Goal: Task Accomplishment & Management: Complete application form

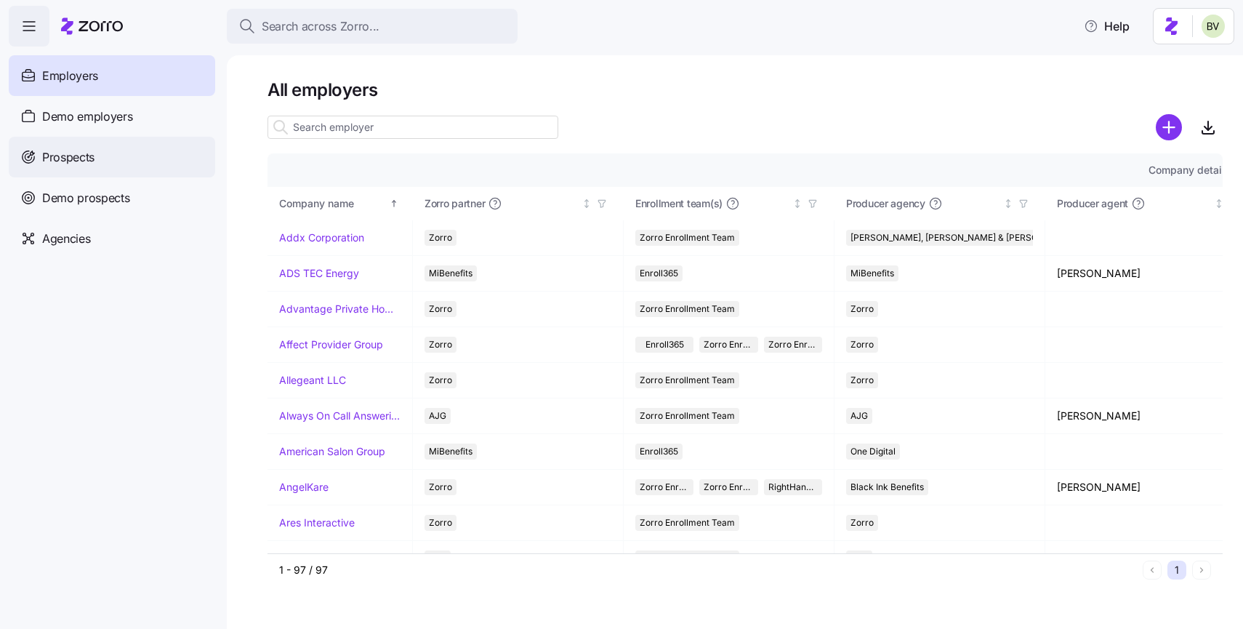
click at [92, 161] on span "Prospects" at bounding box center [68, 157] width 52 height 18
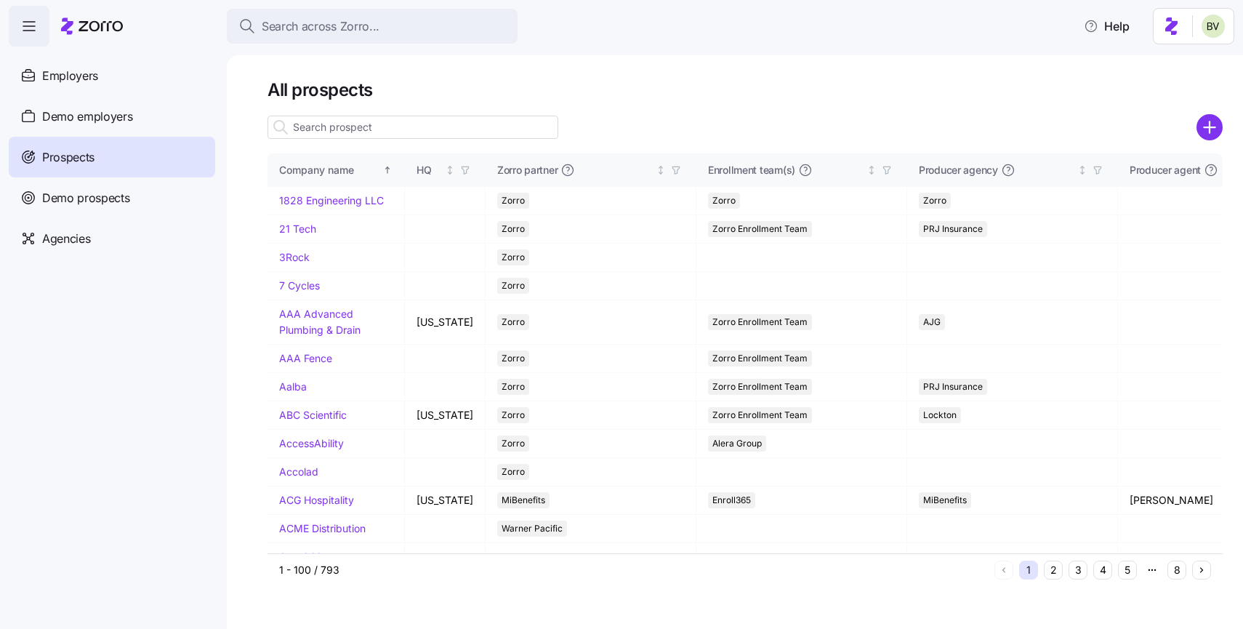
click at [377, 127] on input at bounding box center [413, 127] width 291 height 23
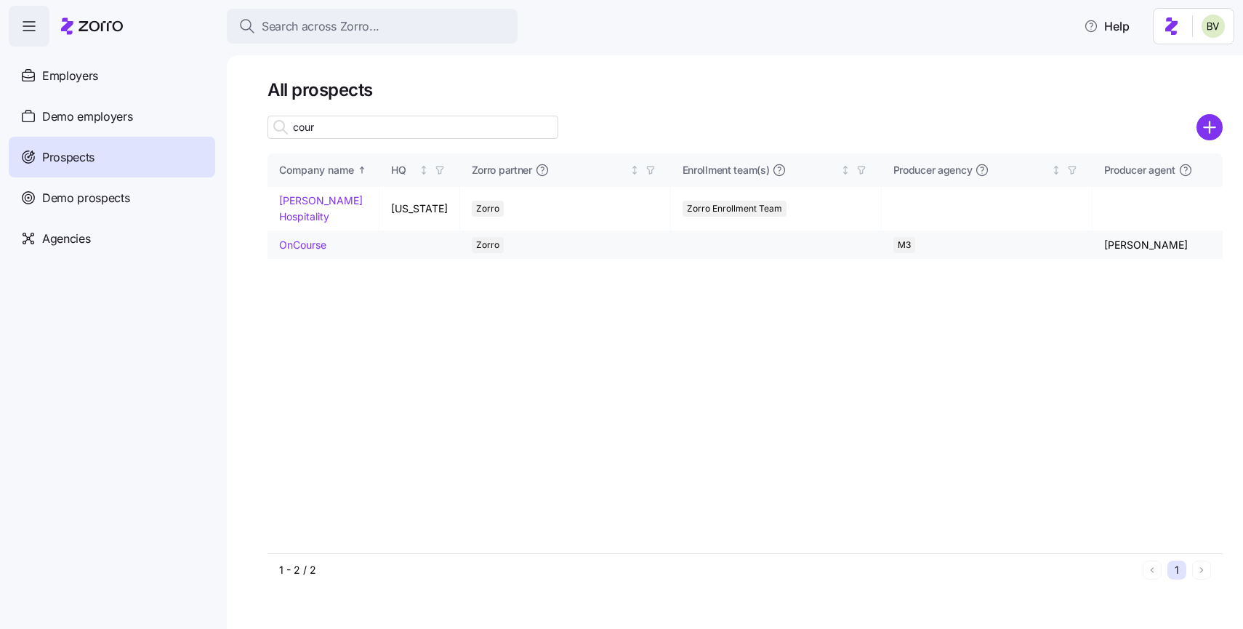
click at [352, 129] on input "cour" at bounding box center [413, 127] width 291 height 23
click at [337, 129] on input "cour" at bounding box center [413, 127] width 291 height 23
click at [326, 129] on input "cour" at bounding box center [413, 127] width 291 height 23
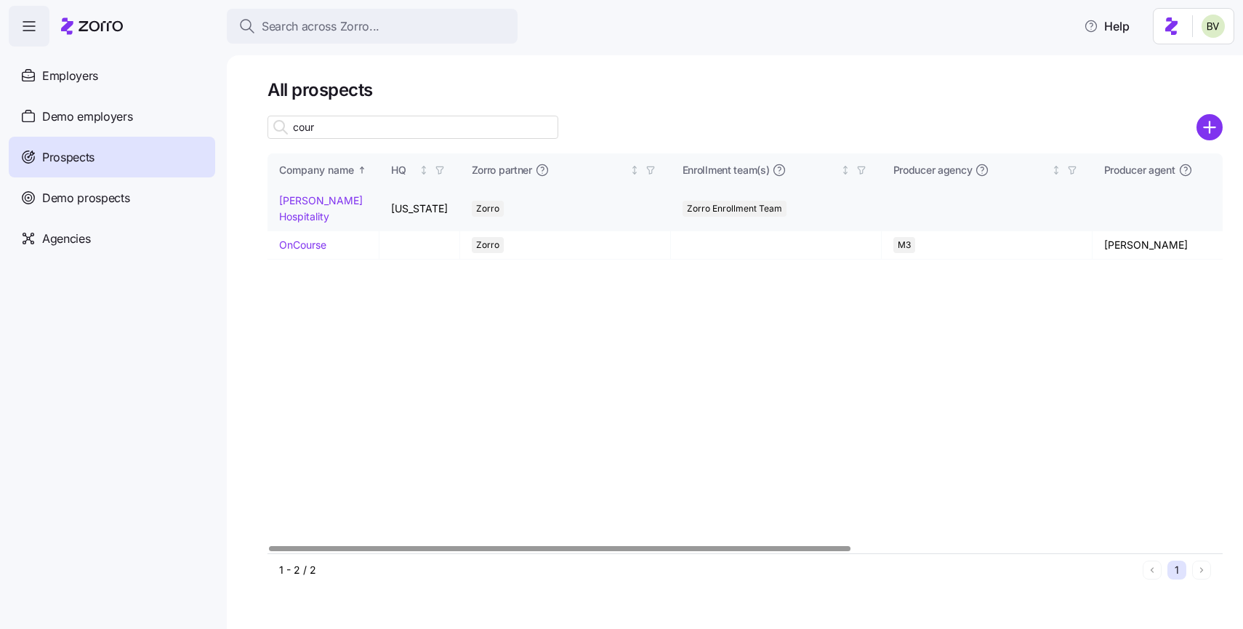
type input "cour"
click at [313, 200] on link "[PERSON_NAME] Hospitality" at bounding box center [321, 208] width 84 height 28
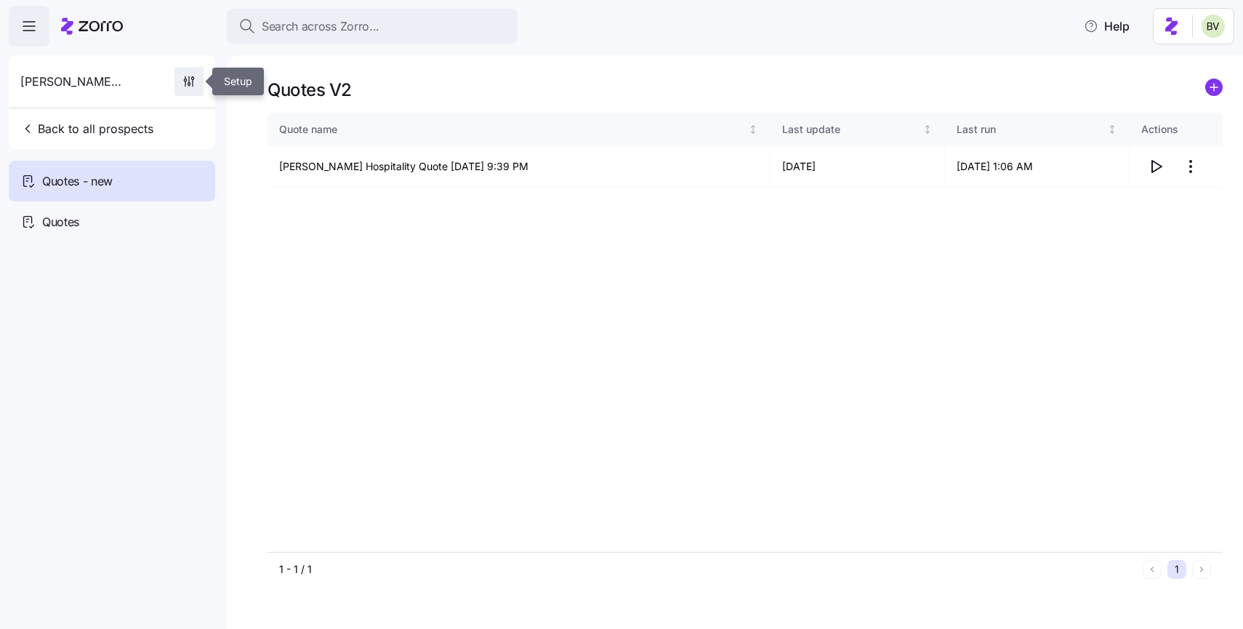
click at [185, 78] on icon "button" at bounding box center [185, 77] width 0 height 2
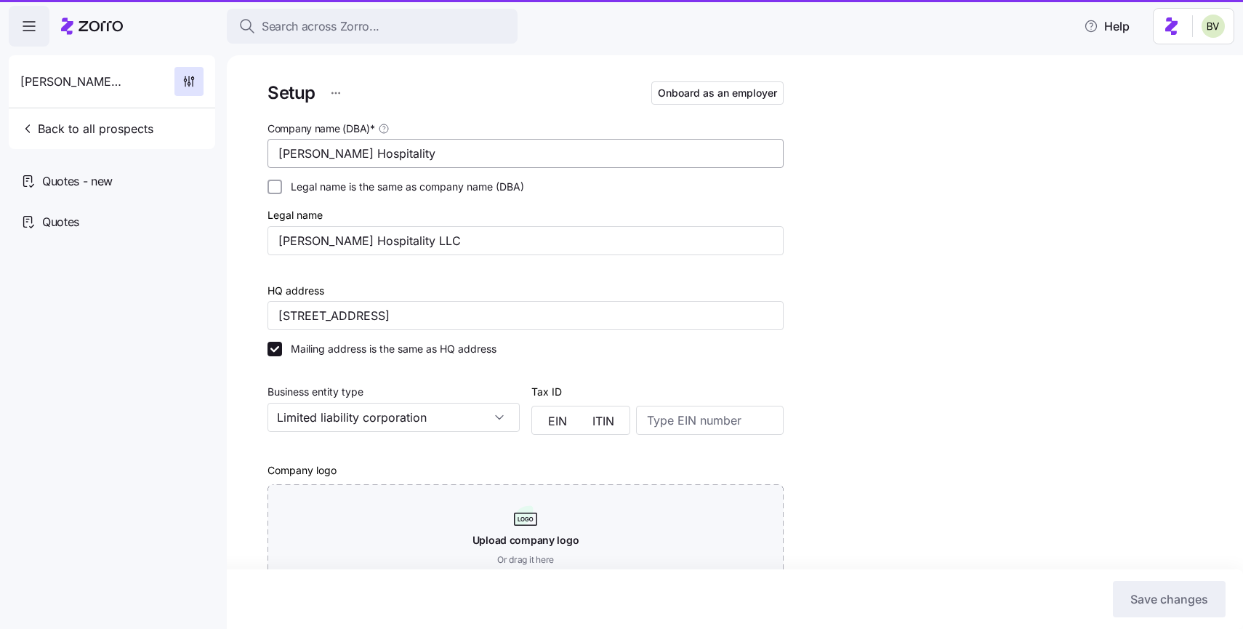
type input "Zorro"
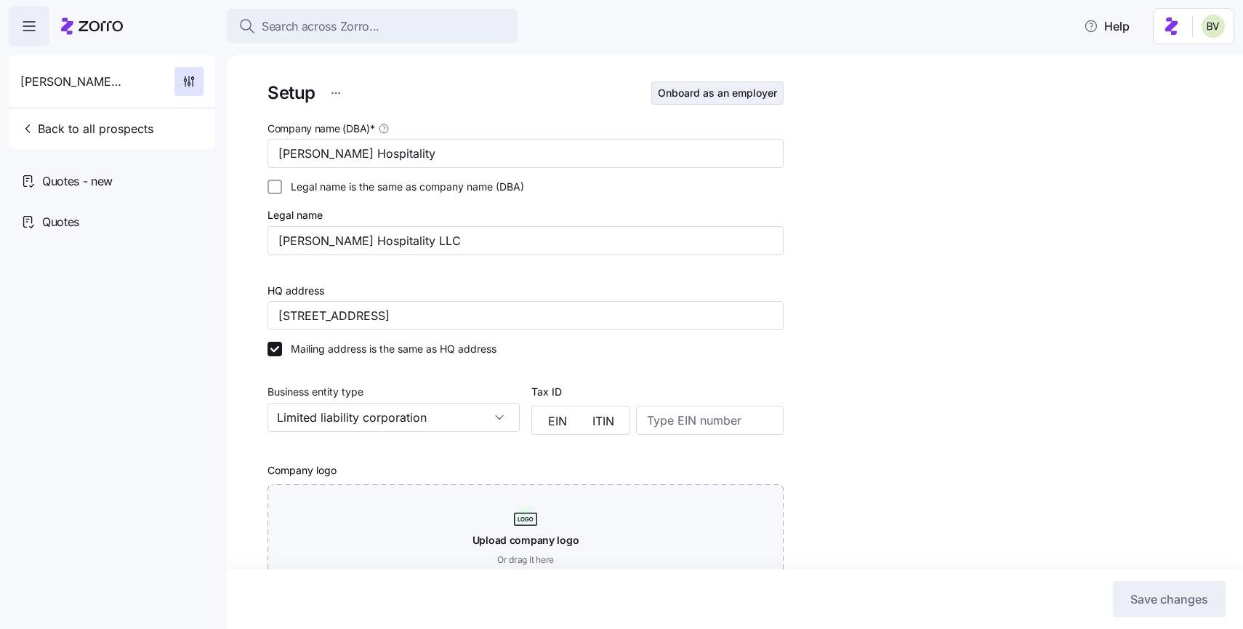
click at [697, 99] on span "Onboard as an employer" at bounding box center [717, 93] width 119 height 15
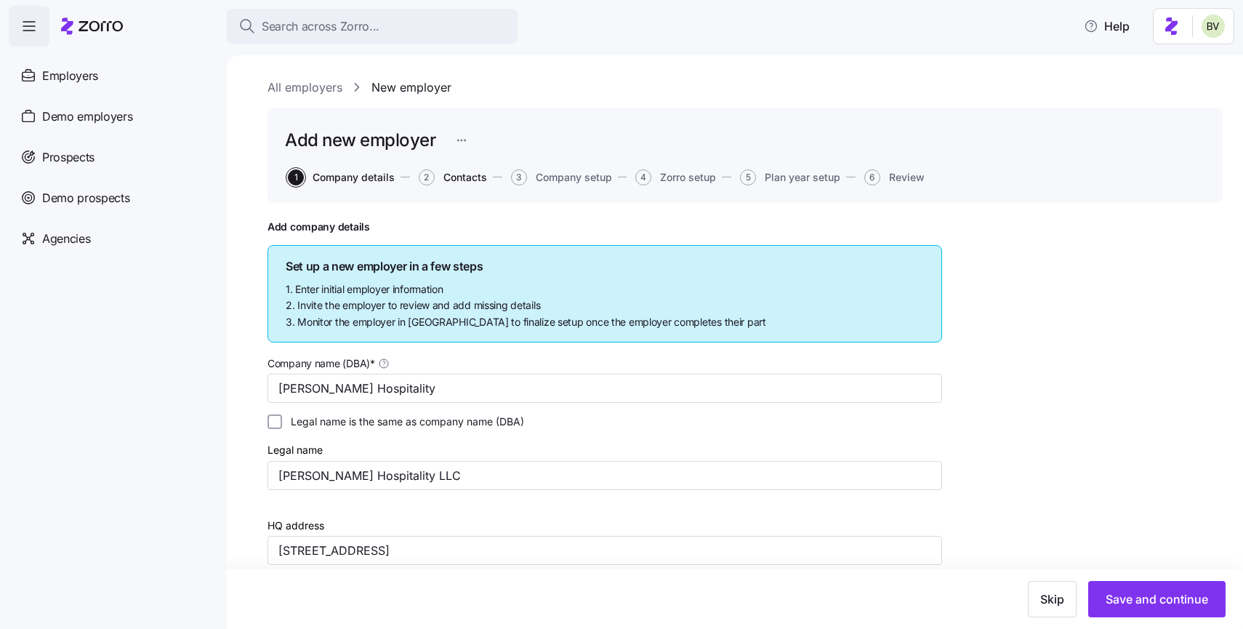
click at [461, 181] on span "Contacts" at bounding box center [466, 177] width 44 height 10
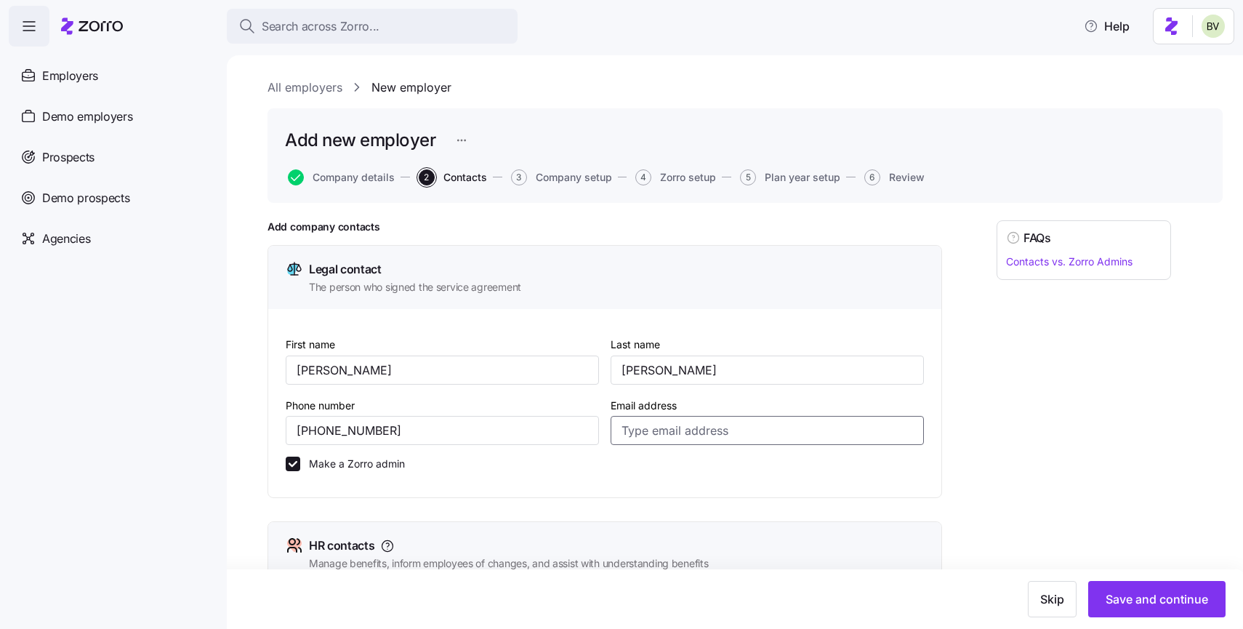
click at [670, 427] on input "Email address" at bounding box center [767, 430] width 313 height 29
paste input "[EMAIL_ADDRESS][DOMAIN_NAME]"
type input "[EMAIL_ADDRESS][DOMAIN_NAME]"
click at [764, 302] on div "Legal contact The person who signed the service agreement" at bounding box center [604, 277] width 673 height 63
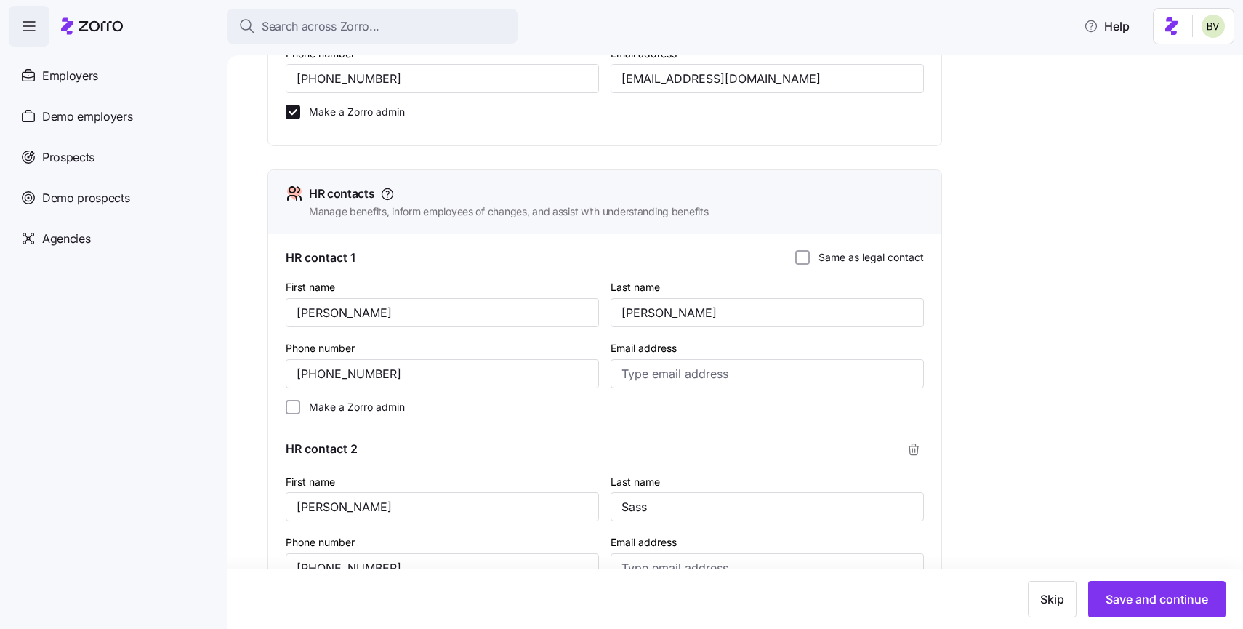
scroll to position [377, 0]
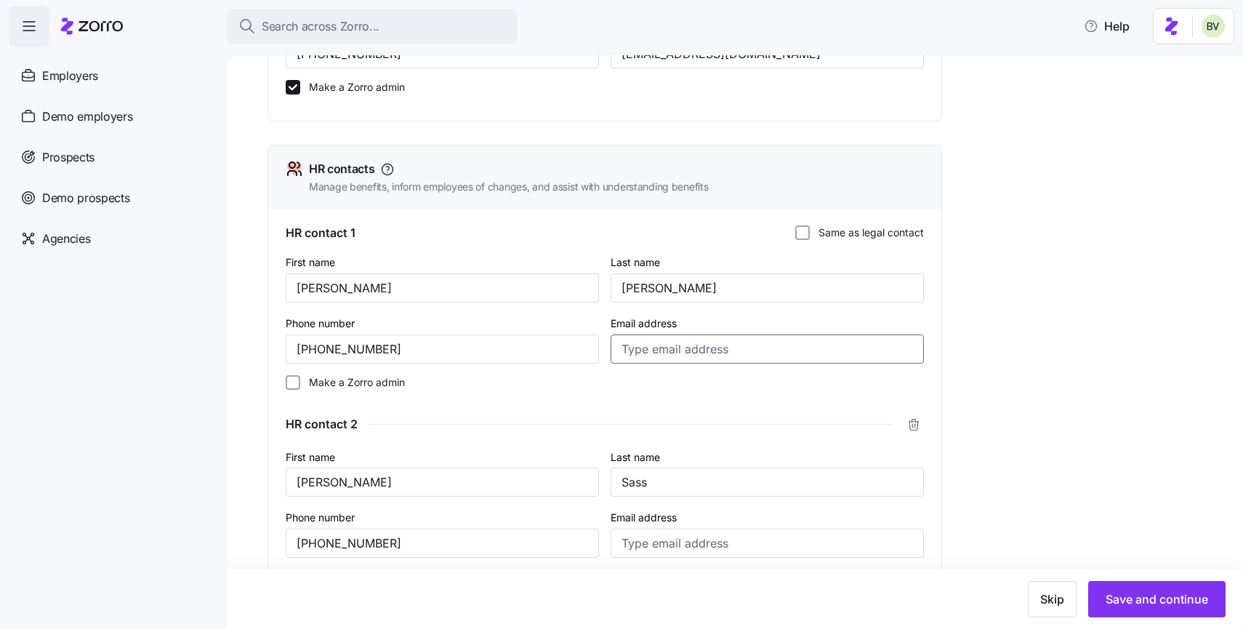
click at [690, 343] on input "Email address" at bounding box center [767, 349] width 313 height 29
paste input "[EMAIL_ADDRESS][DOMAIN_NAME]"
type input "[EMAIL_ADDRESS][DOMAIN_NAME]"
click at [1033, 342] on div "FAQs Contacts vs. Zorro Admins" at bounding box center [1084, 378] width 175 height 1068
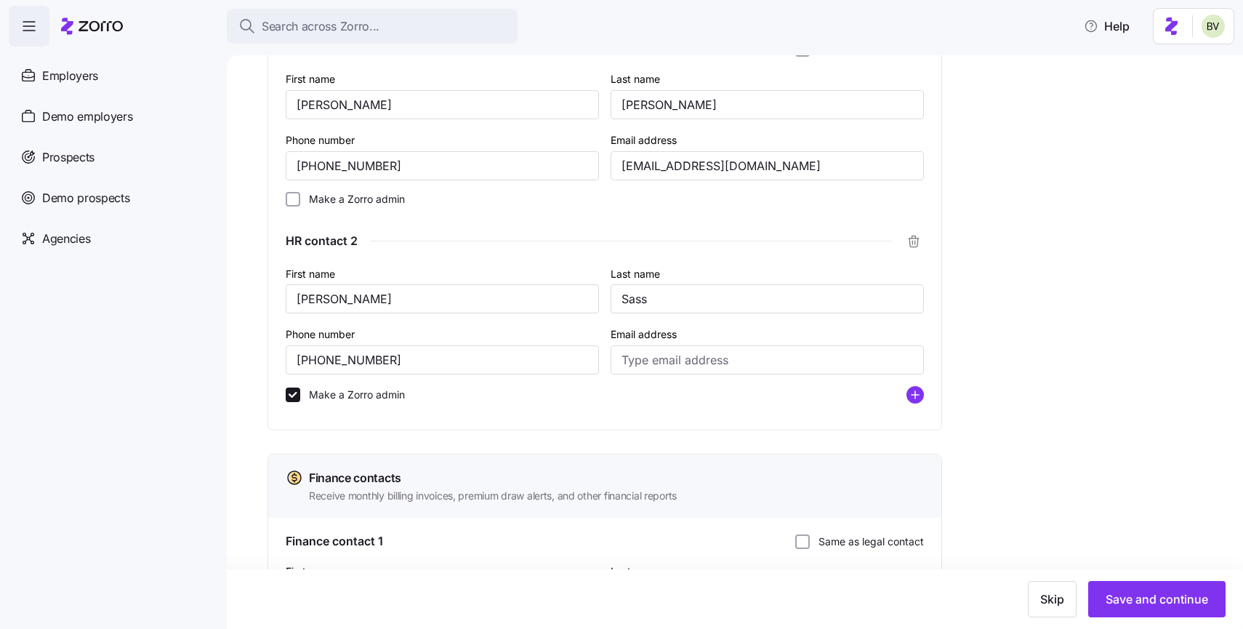
scroll to position [563, 0]
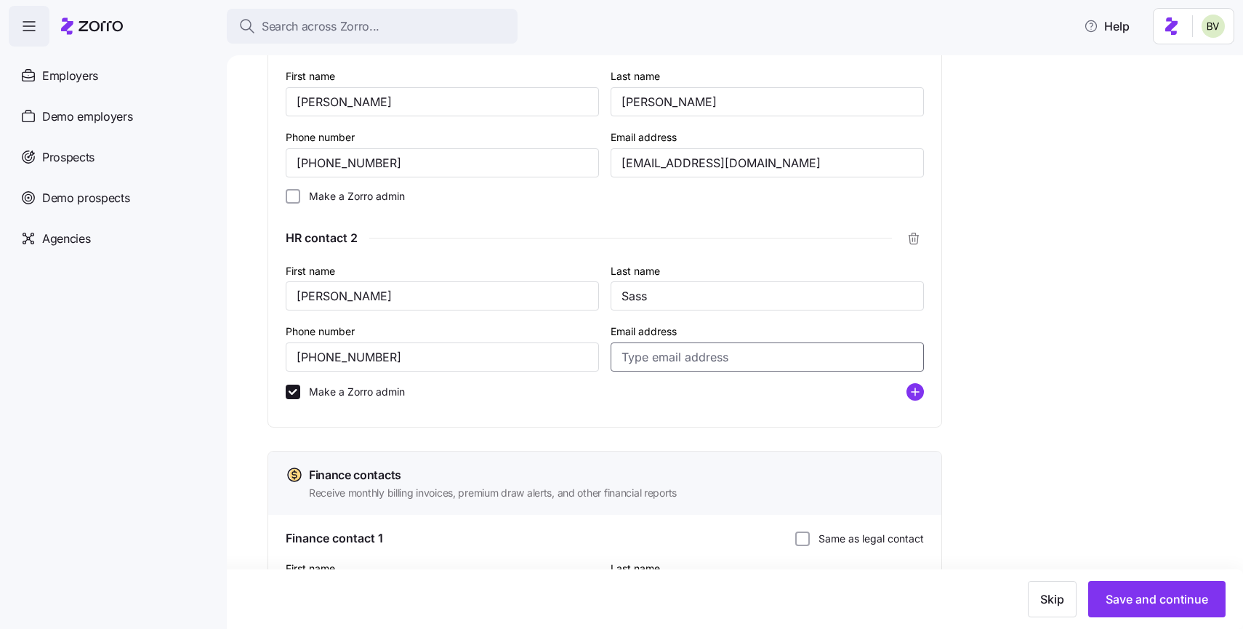
click at [657, 356] on input "Email address" at bounding box center [767, 357] width 313 height 29
paste input "[EMAIL_ADDRESS][DOMAIN_NAME]"
type input "[EMAIL_ADDRESS][DOMAIN_NAME]"
click at [1073, 302] on div "FAQs Contacts vs. Zorro Admins" at bounding box center [1084, 191] width 175 height 1068
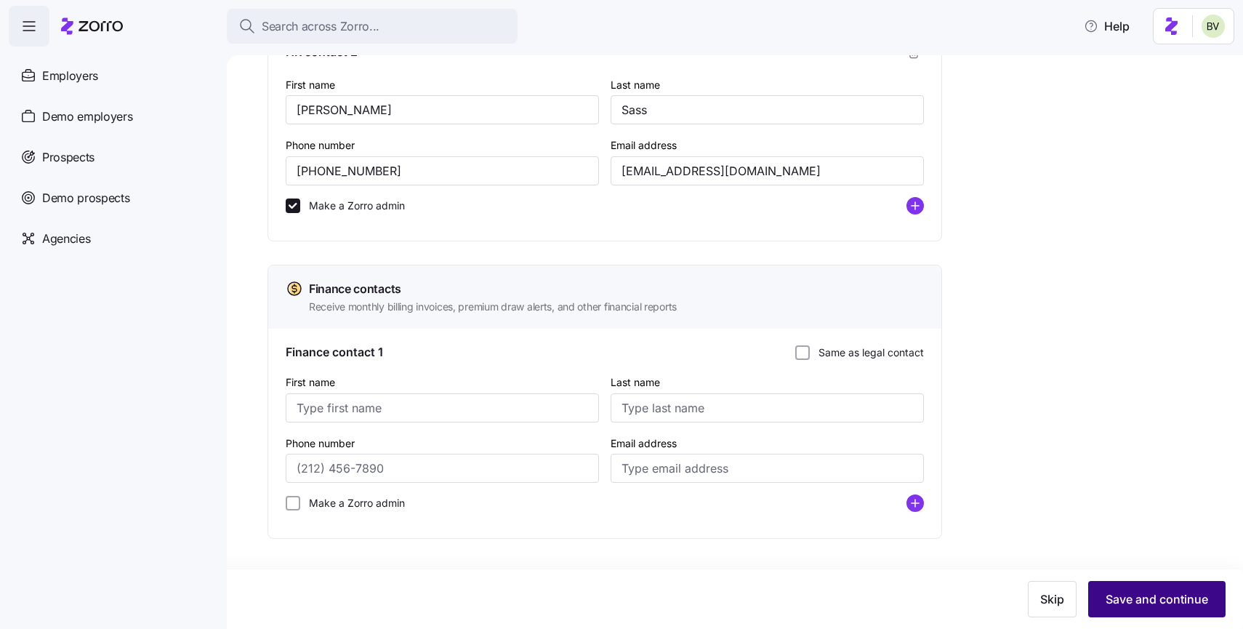
click at [1147, 591] on span "Save and continue" at bounding box center [1157, 598] width 103 height 17
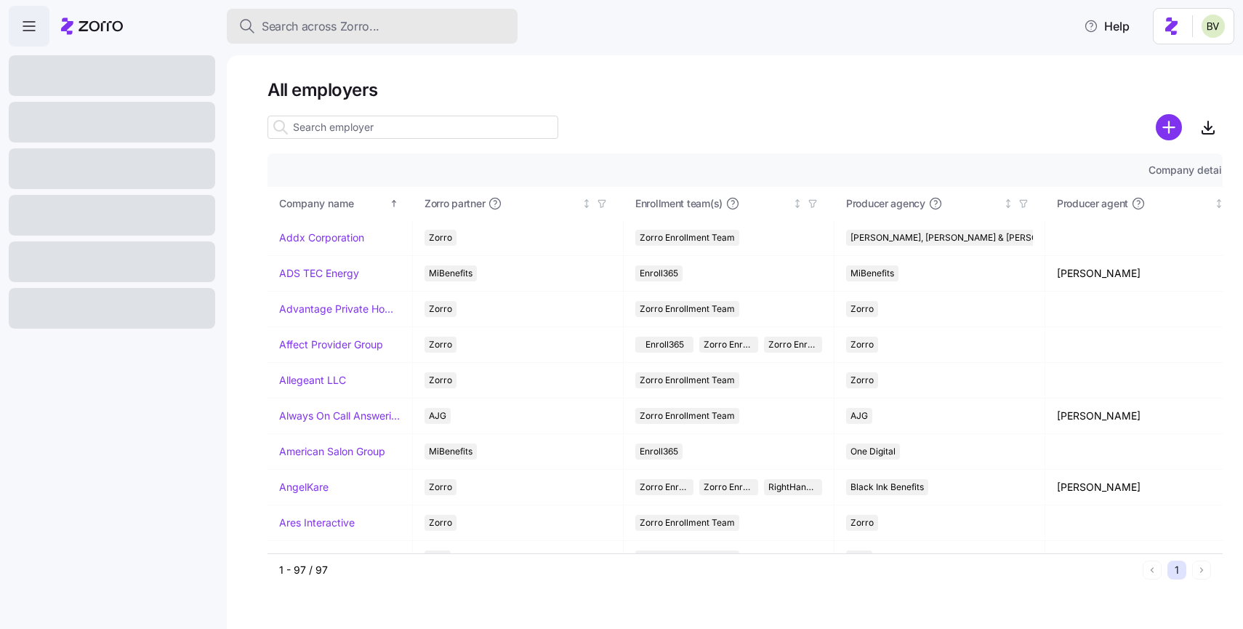
click at [301, 31] on span "Search across Zorro..." at bounding box center [321, 26] width 118 height 18
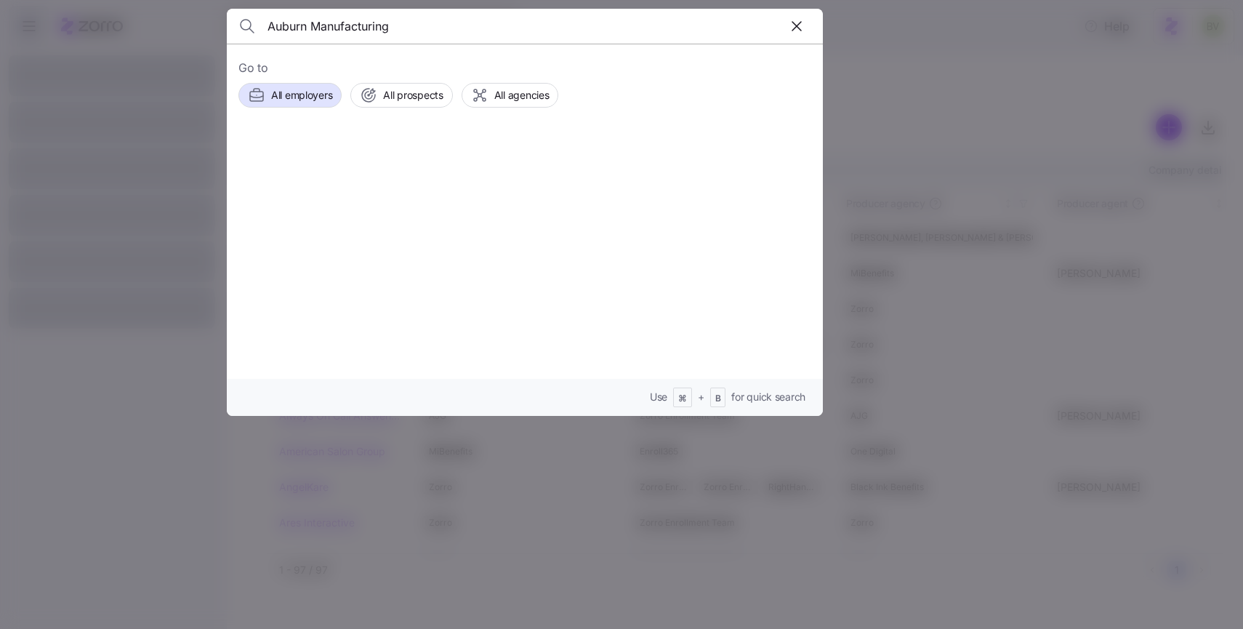
type input "Auburn Manufacturing"
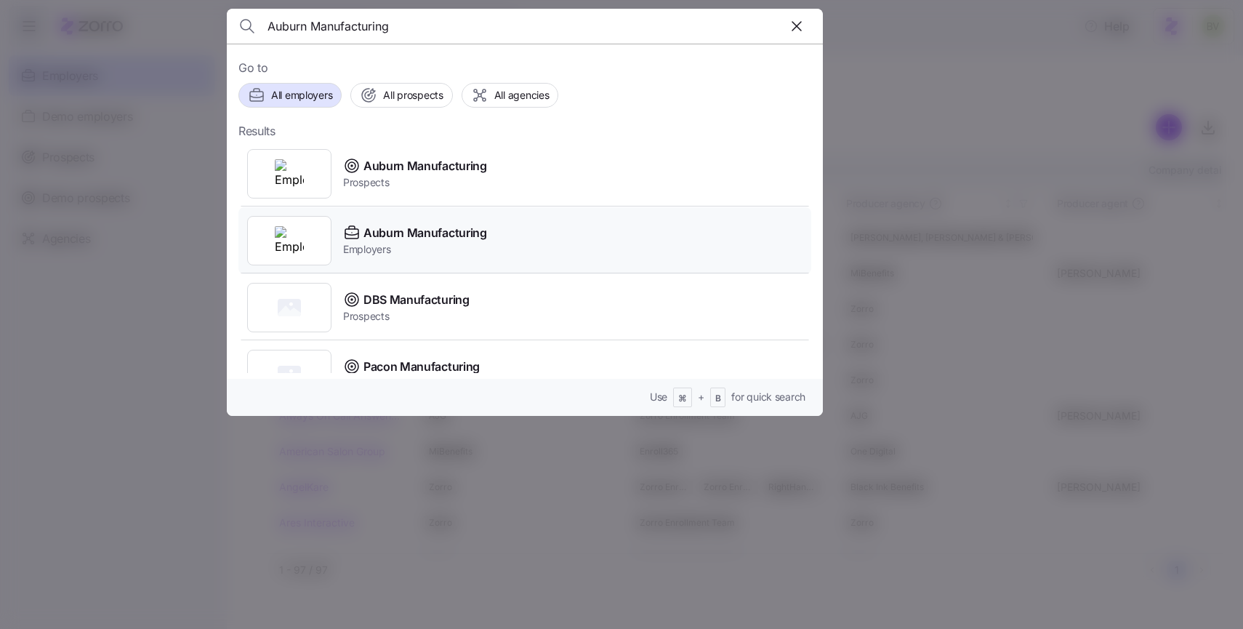
click at [280, 251] on img at bounding box center [289, 240] width 29 height 29
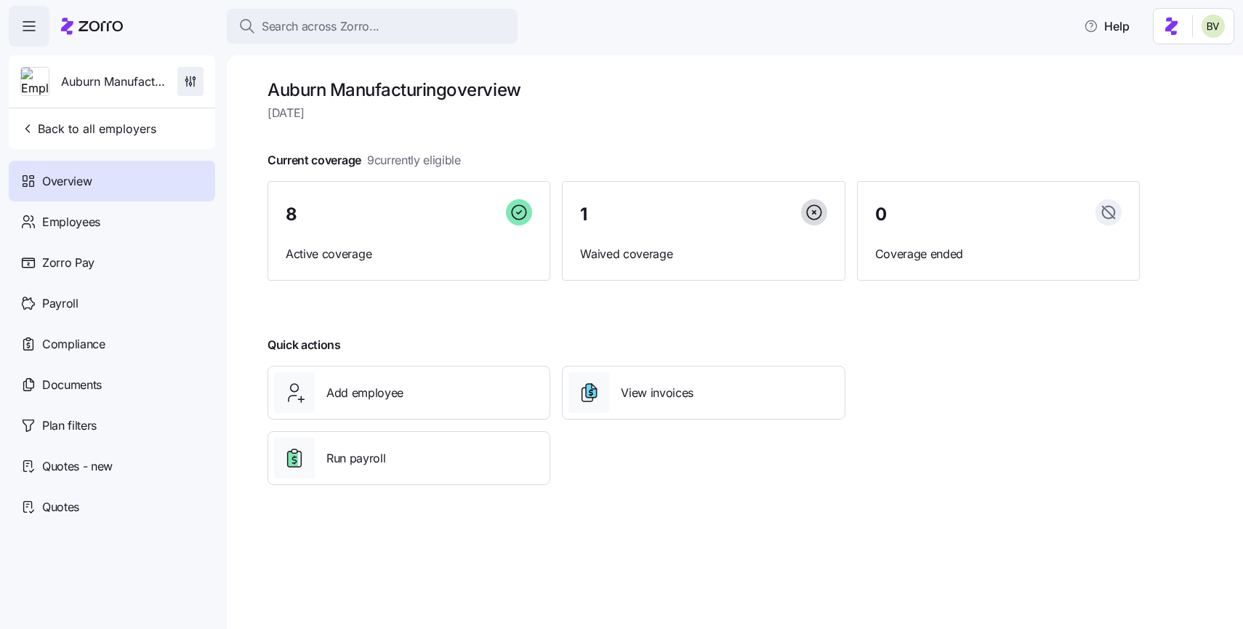
click at [193, 86] on icon "button" at bounding box center [190, 81] width 15 height 15
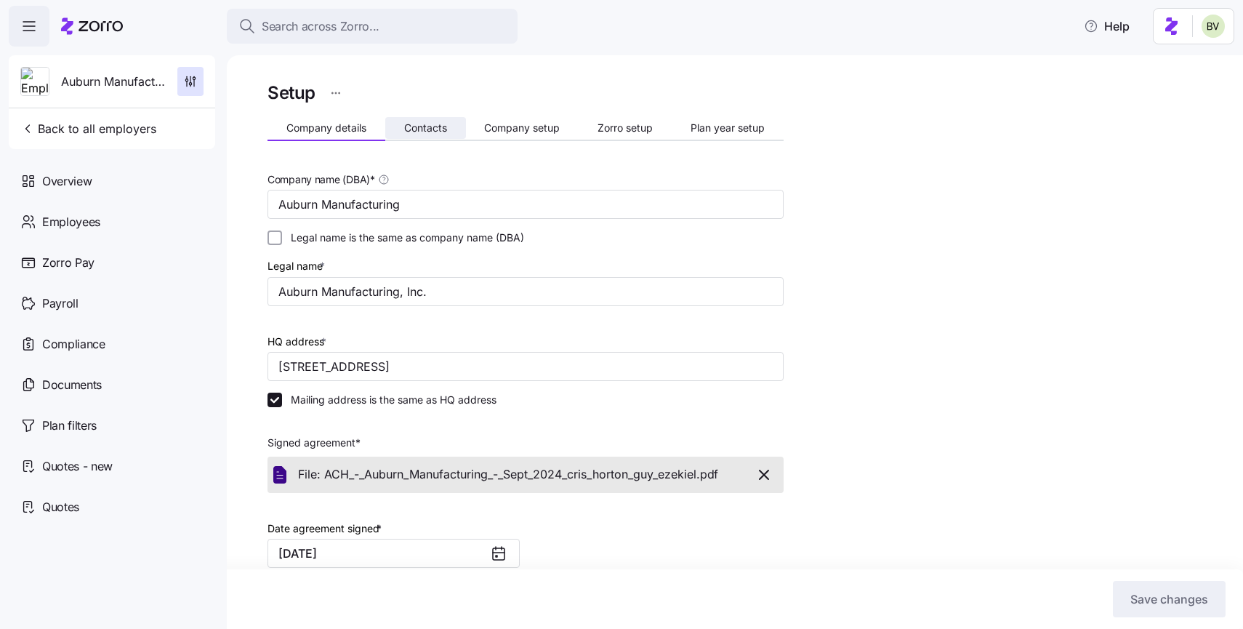
click at [445, 123] on span "Contacts" at bounding box center [425, 128] width 43 height 10
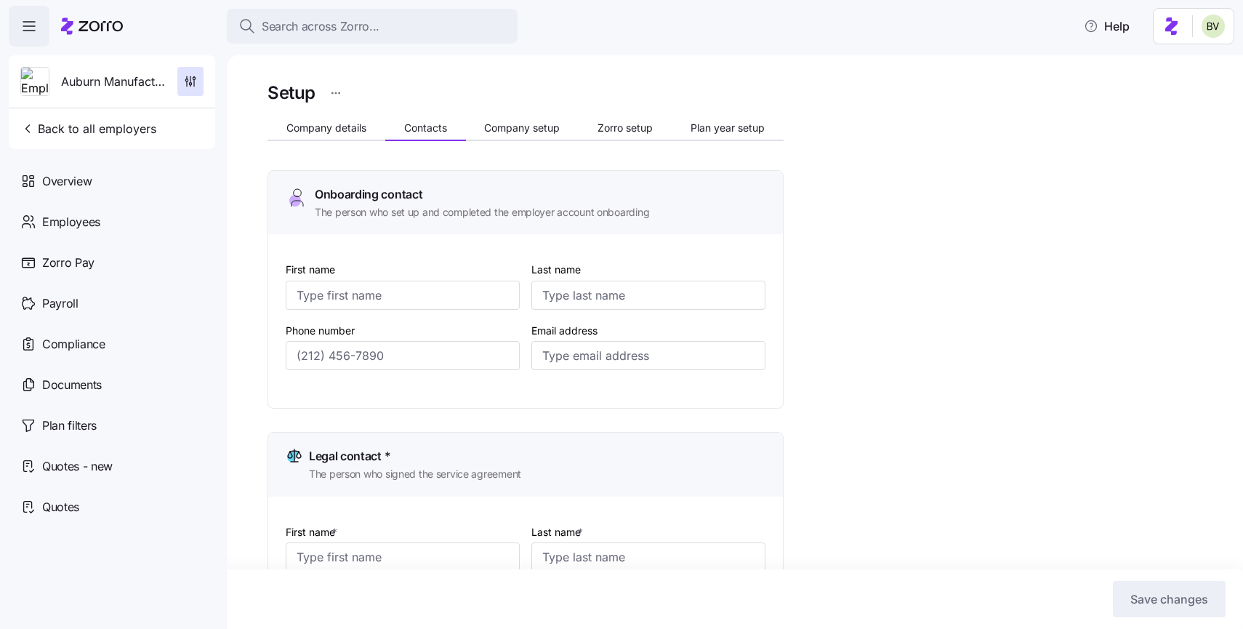
type input "Cris"
type input "Horton"
type input "crishorton@auburnmanufacturing.com"
type input "Cris"
type input "Horton"
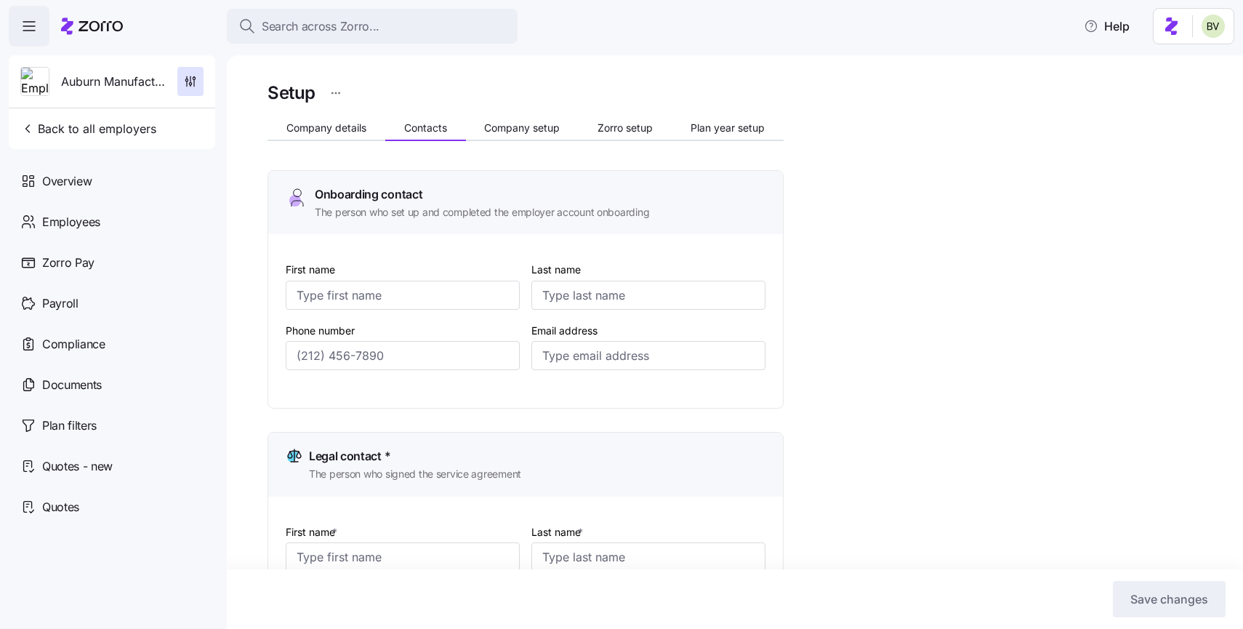
type input "crishorton@auburnmanufacturing.com"
type input "Karen"
type input "Wagner"
type input "kwagner@auburnmanufacturing.com"
type input "Rebekah"
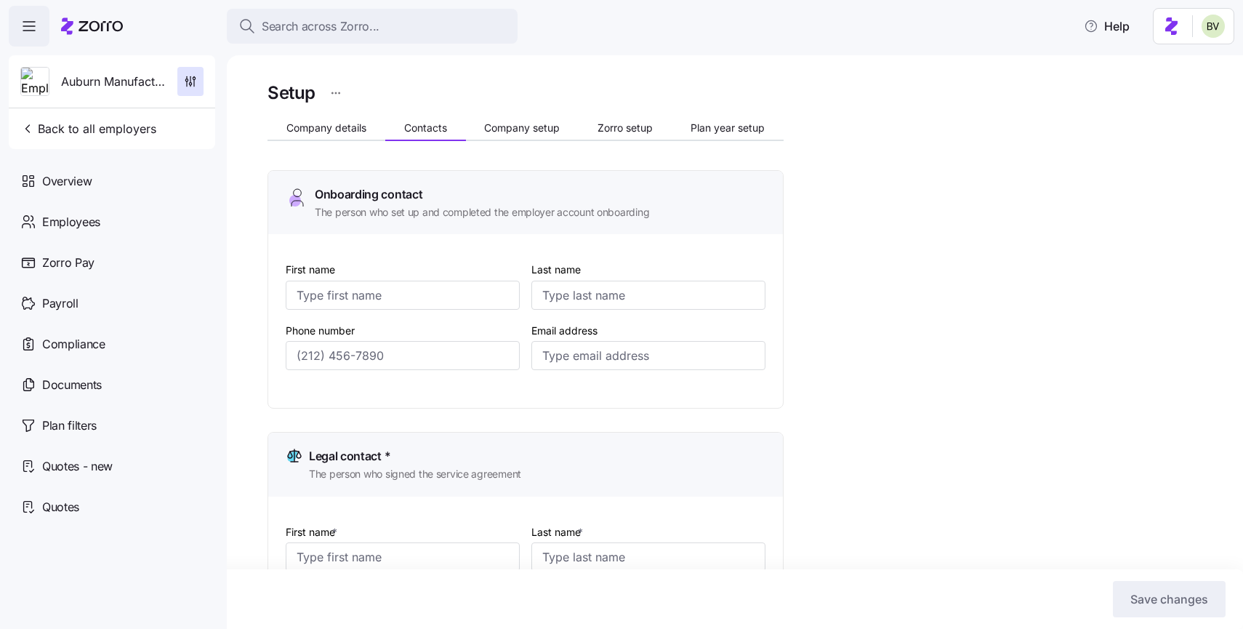
type input "Work"
type input "ap@auburnmanufacturing.com"
type input "(260) 925-8651"
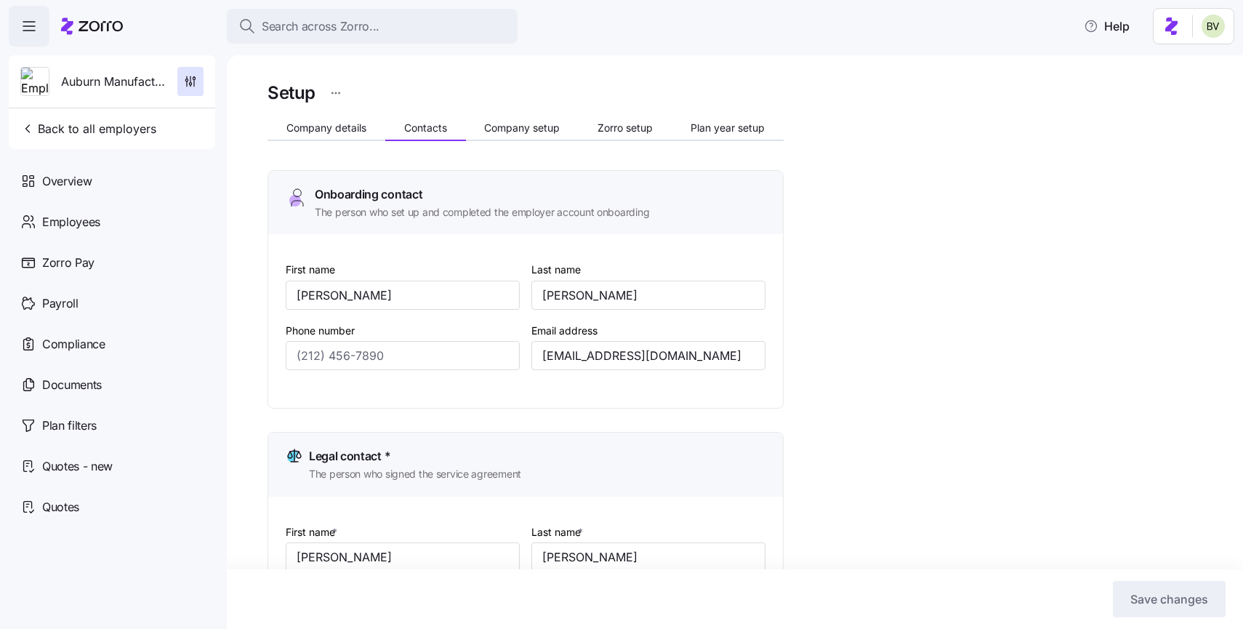
type input "(260) 925-8651"
click at [97, 213] on span "Employees" at bounding box center [71, 222] width 58 height 18
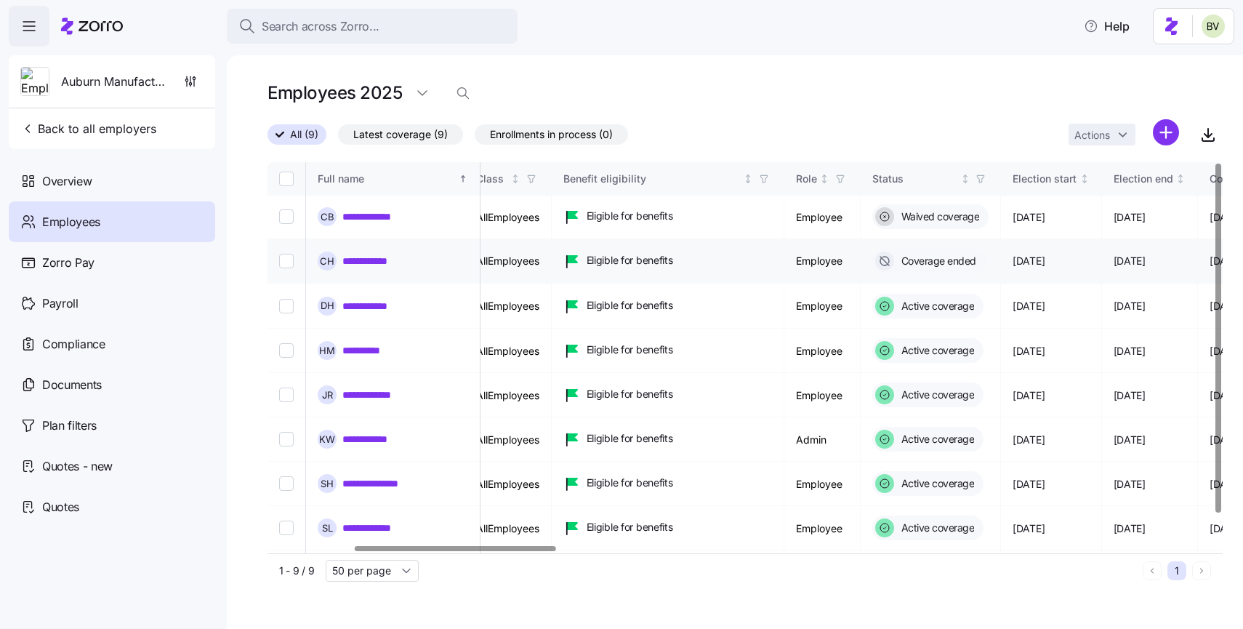
scroll to position [0, 414]
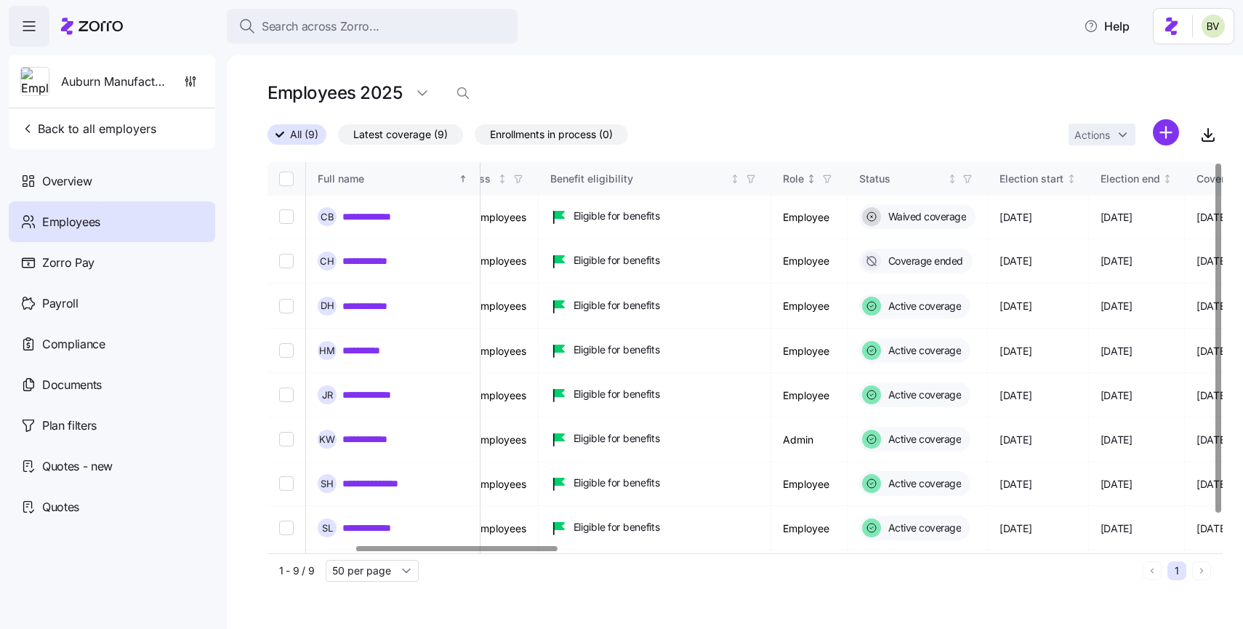
click at [836, 184] on span "button" at bounding box center [828, 179] width 16 height 16
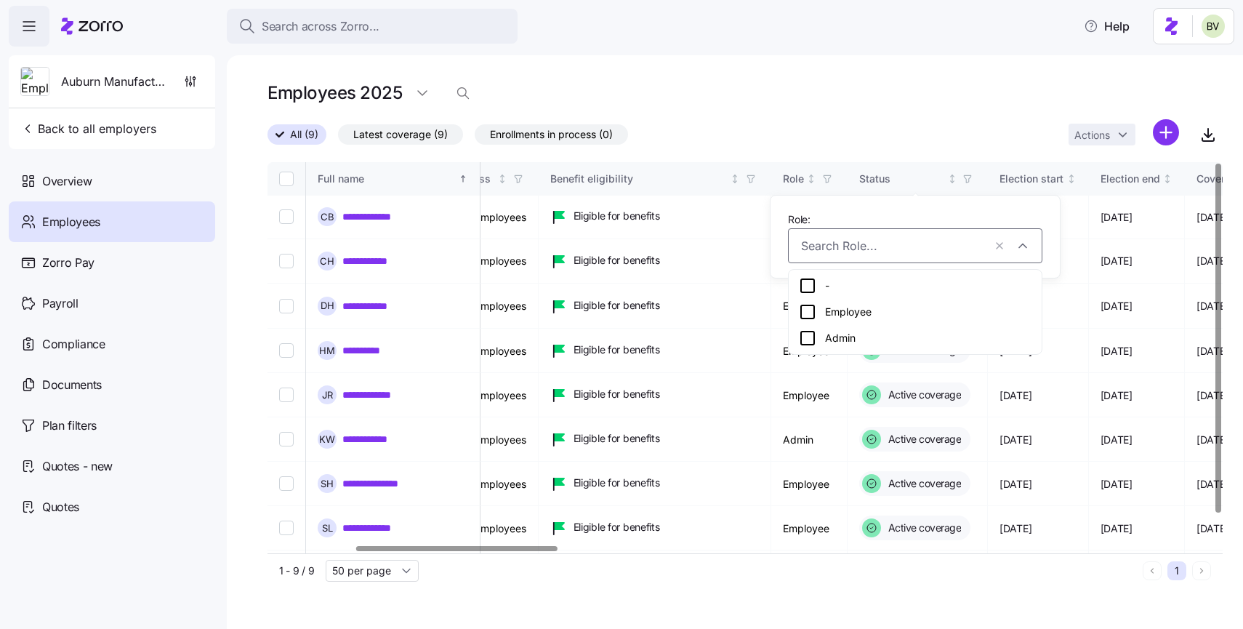
click at [812, 332] on icon at bounding box center [807, 337] width 17 height 17
